Goal: Find specific page/section: Find specific page/section

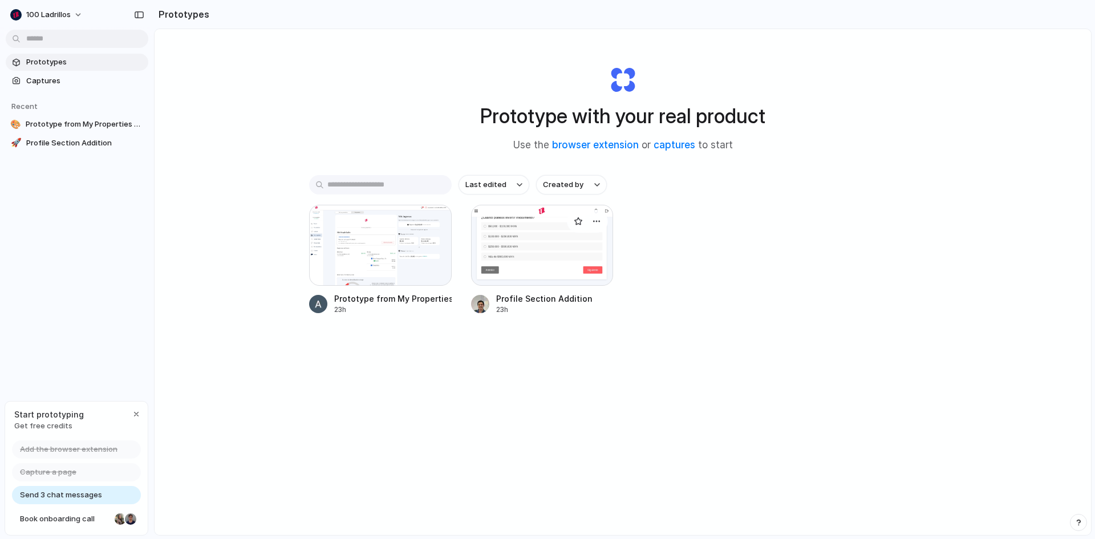
click at [519, 244] on div at bounding box center [542, 245] width 143 height 81
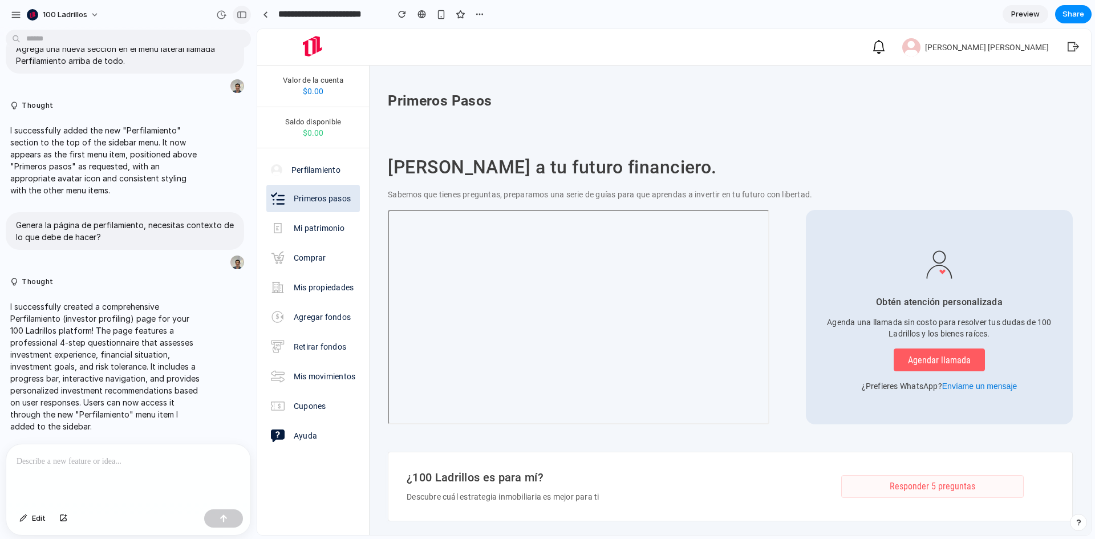
click at [248, 17] on button "button" at bounding box center [242, 15] width 18 height 18
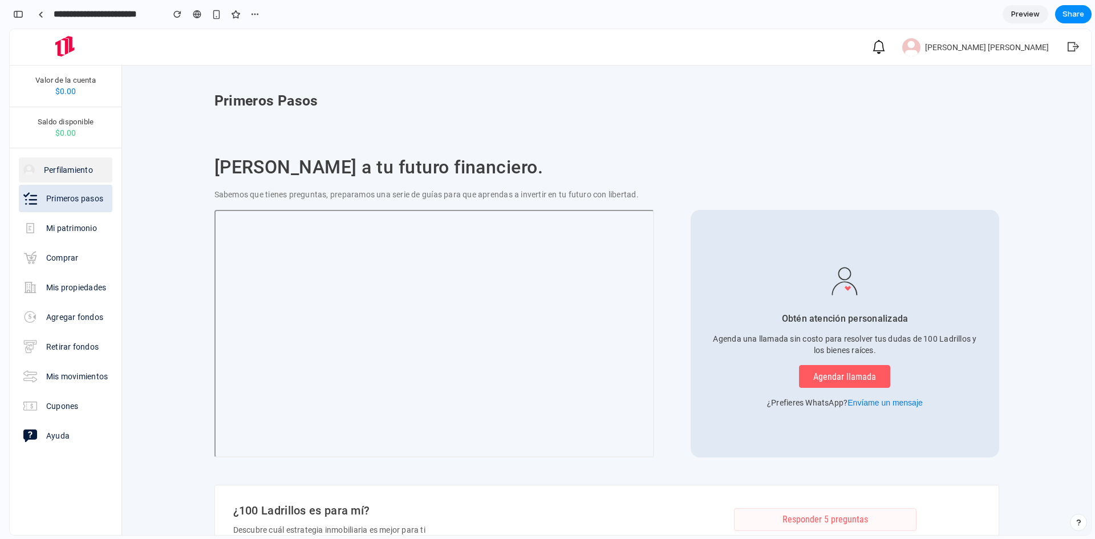
click at [72, 167] on p "Perfilamiento" at bounding box center [68, 169] width 49 height 11
